Goal: Transaction & Acquisition: Purchase product/service

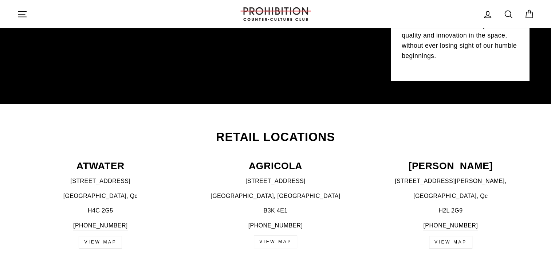
scroll to position [219, 0]
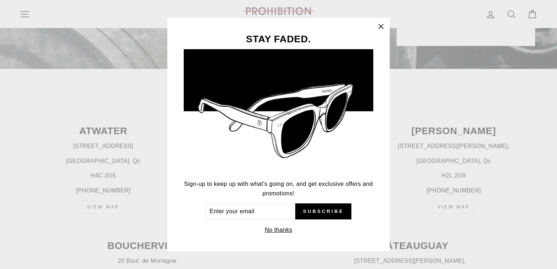
click at [382, 26] on icon "button" at bounding box center [381, 26] width 4 height 4
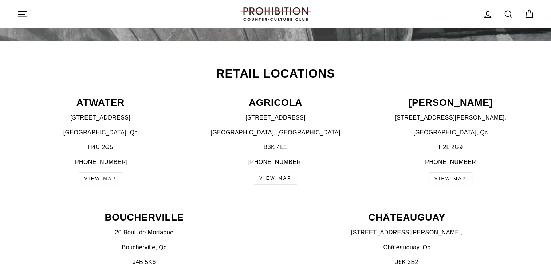
scroll to position [328, 0]
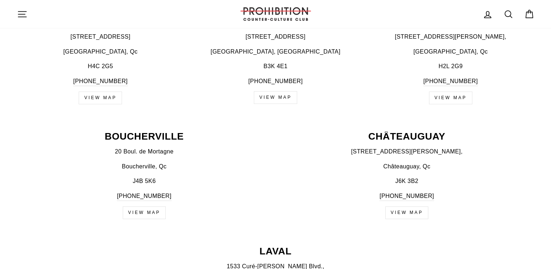
click at [395, 138] on p "CHÂTEAUGUAY" at bounding box center [407, 137] width 255 height 10
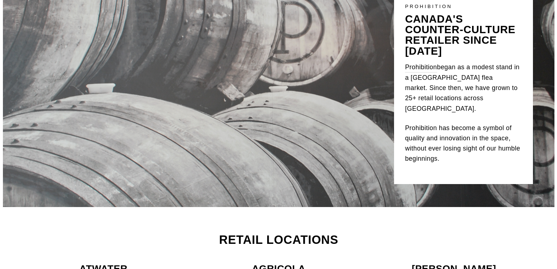
scroll to position [0, 0]
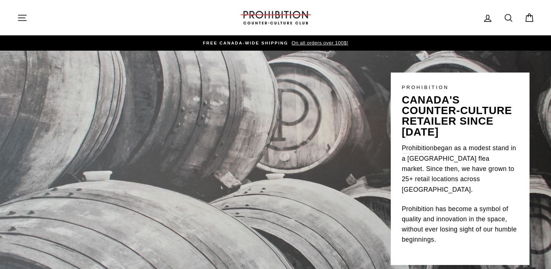
click at [25, 13] on icon "button" at bounding box center [22, 18] width 10 height 10
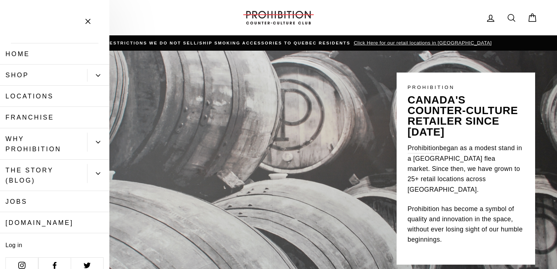
click at [26, 73] on link "Shop" at bounding box center [43, 74] width 87 height 21
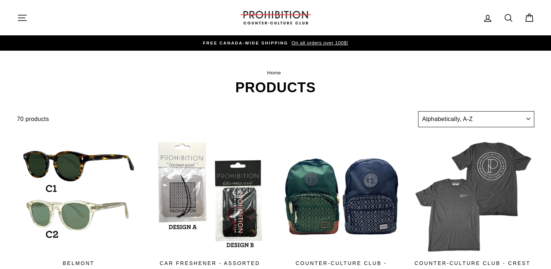
click at [529, 119] on select "Sort Featured Best selling Alphabetically, A-Z Alphabetically, Z-A Price, low t…" at bounding box center [476, 119] width 116 height 16
click at [500, 118] on select "Sort Featured Best selling Alphabetically, A-Z Alphabetically, Z-A Price, low t…" at bounding box center [476, 119] width 116 height 16
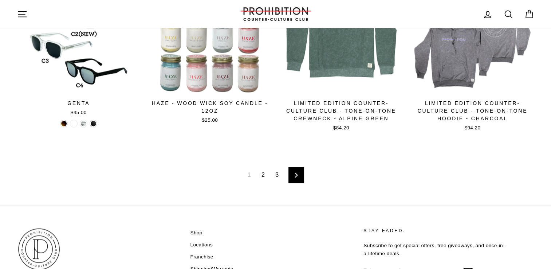
scroll to position [1239, 0]
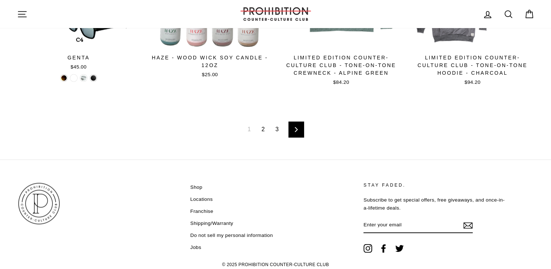
click at [293, 130] on link "Next" at bounding box center [297, 129] width 16 height 16
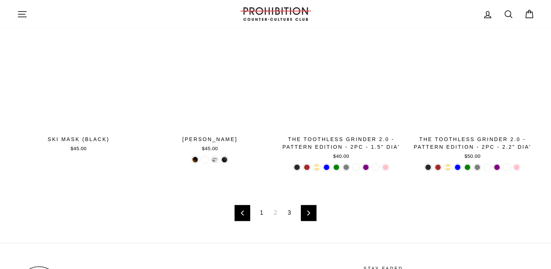
scroll to position [1202, 0]
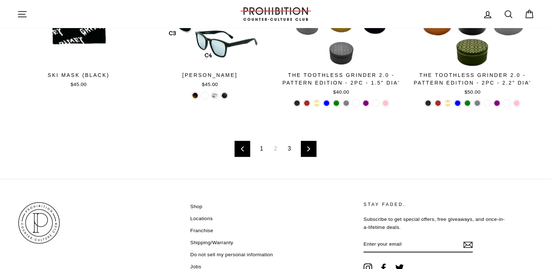
click at [309, 144] on link "Next" at bounding box center [309, 149] width 16 height 16
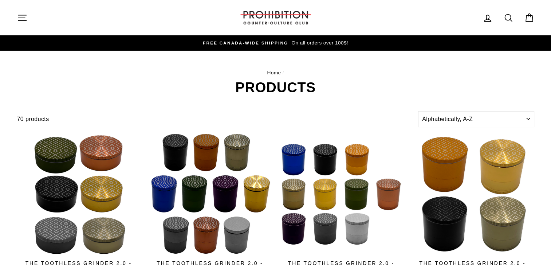
click at [508, 17] on icon at bounding box center [509, 18] width 10 height 10
